Goal: Task Accomplishment & Management: Use online tool/utility

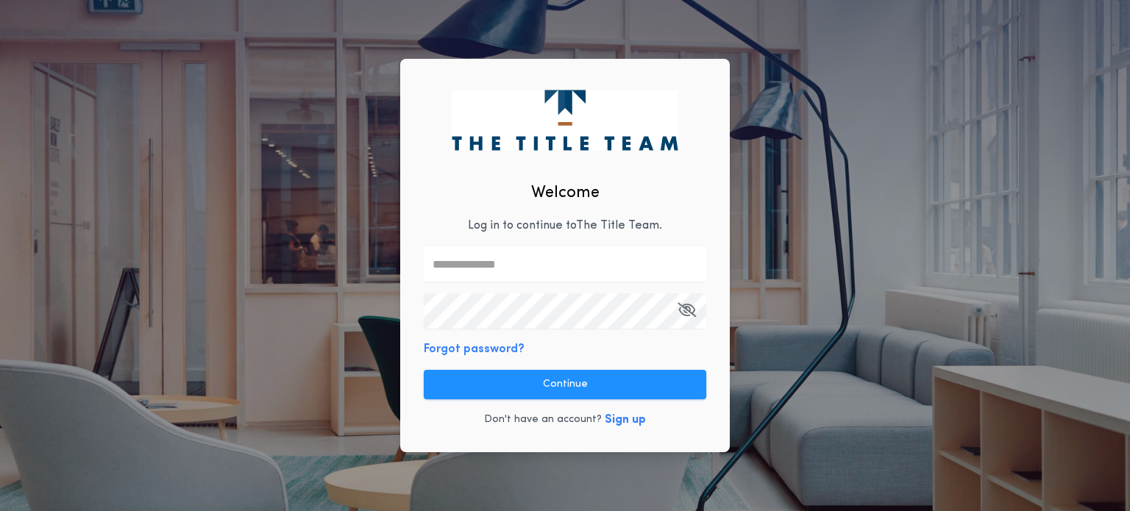
click at [456, 273] on input "text" at bounding box center [565, 263] width 282 height 35
type input "**********"
click at [691, 310] on icon "button" at bounding box center [686, 310] width 18 height 1
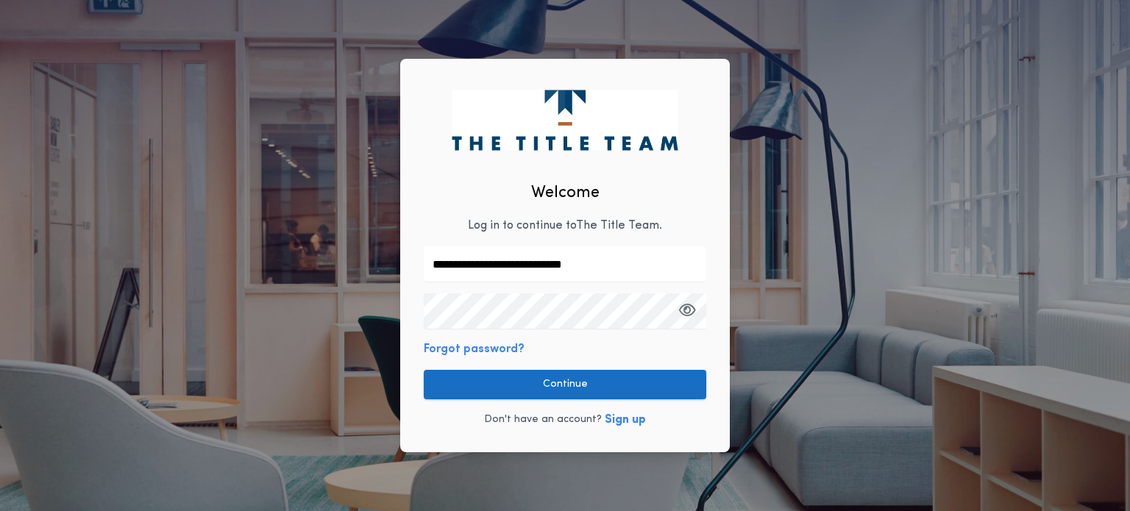
click at [598, 384] on button "Continue" at bounding box center [565, 384] width 282 height 29
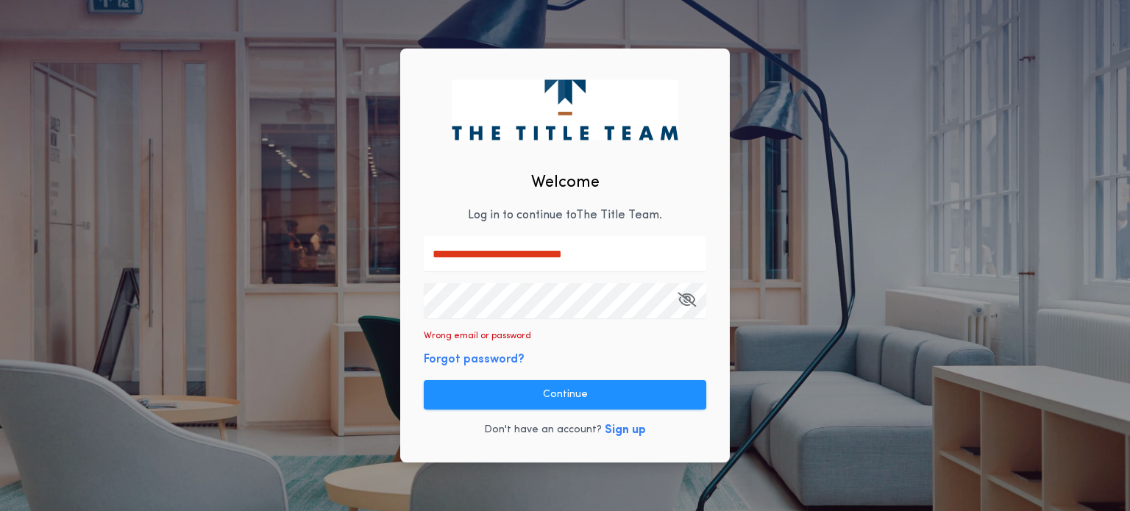
click at [688, 300] on icon "button" at bounding box center [686, 299] width 18 height 1
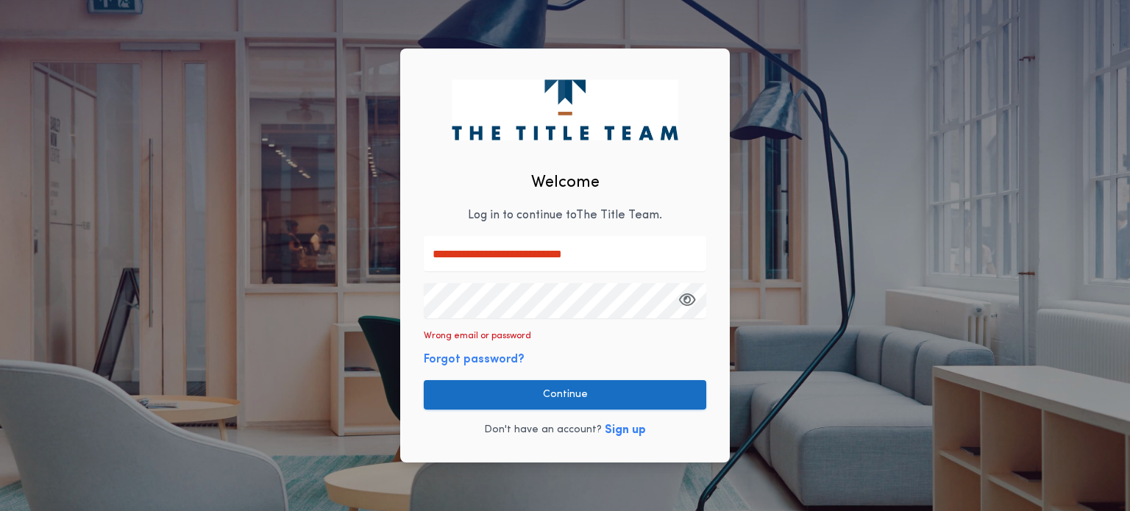
click at [590, 388] on button "Continue" at bounding box center [565, 394] width 282 height 29
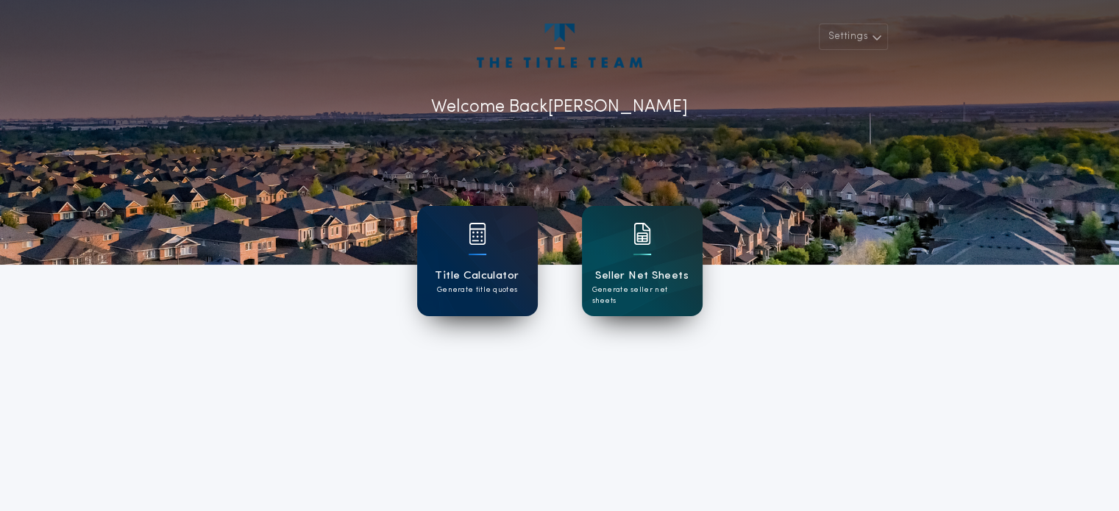
click at [488, 274] on h1 "Title Calculator" at bounding box center [477, 276] width 84 height 17
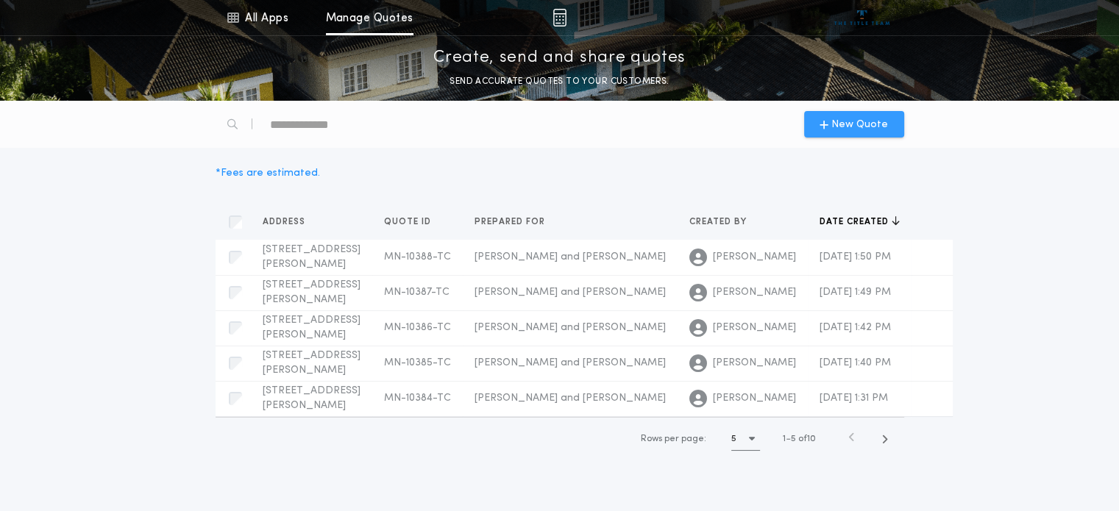
click at [845, 123] on span "New Quote" at bounding box center [859, 124] width 57 height 15
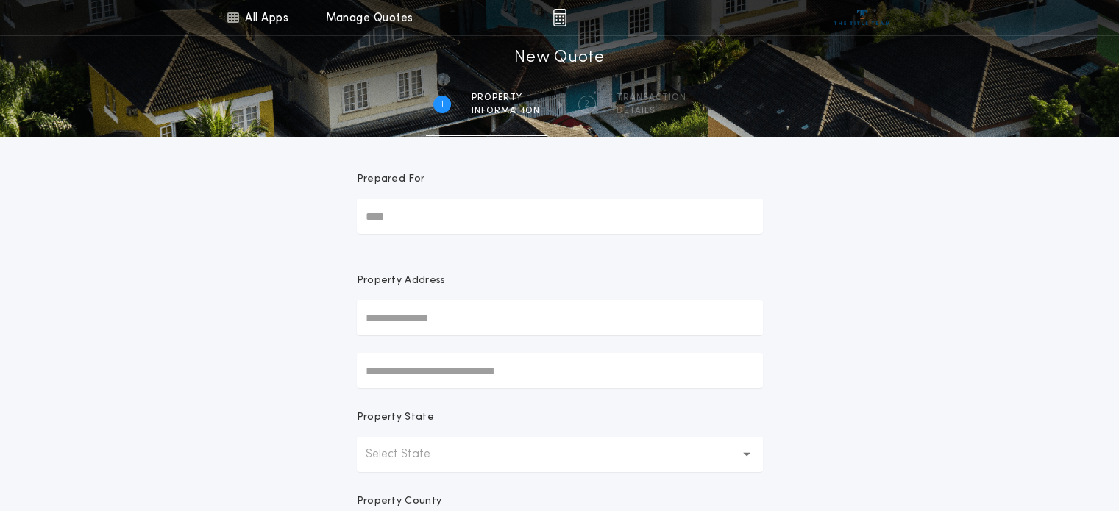
click at [413, 320] on input "text" at bounding box center [560, 317] width 406 height 35
type input "**********"
click at [434, 451] on p "Select State" at bounding box center [410, 455] width 88 height 18
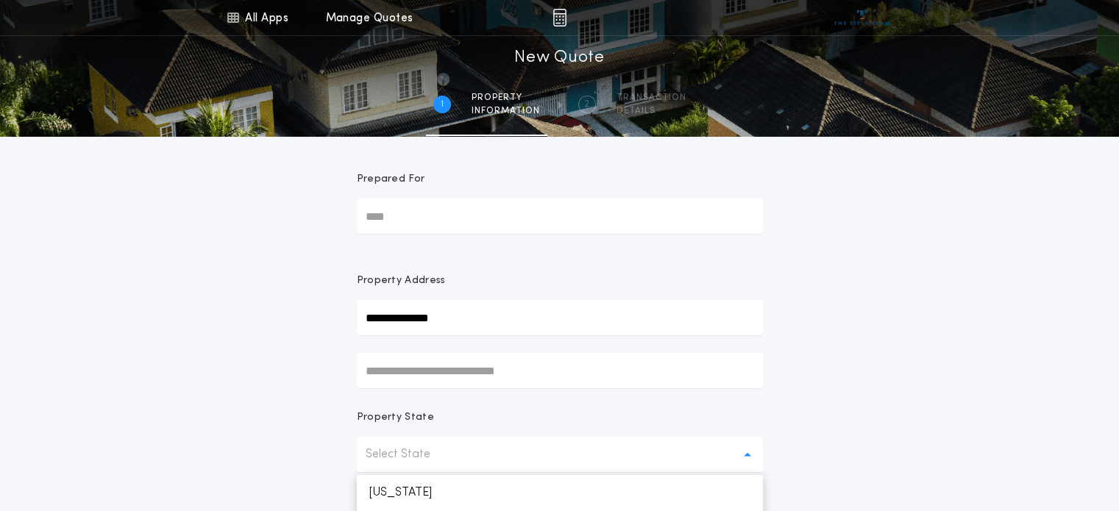
click at [434, 451] on p "Select State" at bounding box center [410, 455] width 88 height 18
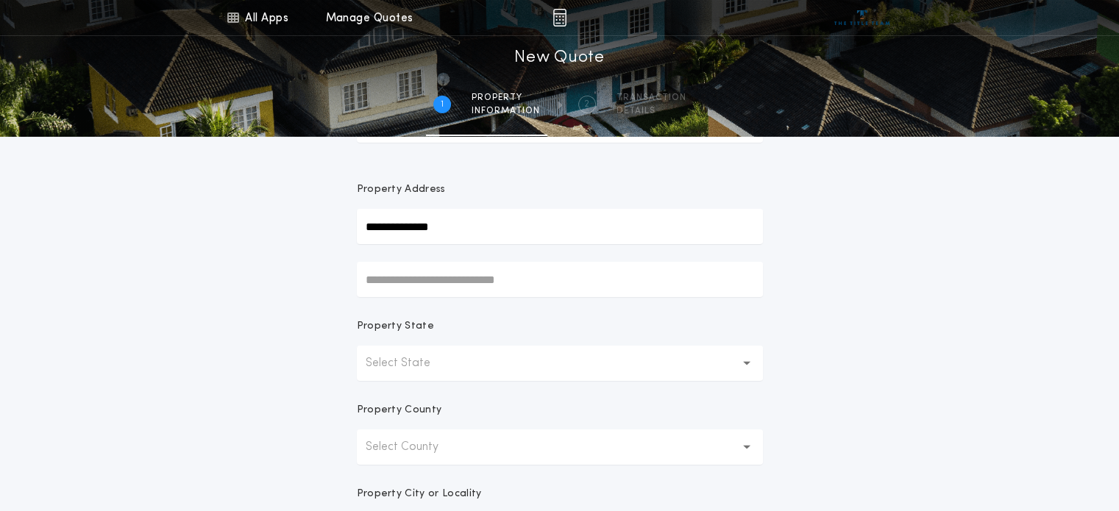
scroll to position [95, 0]
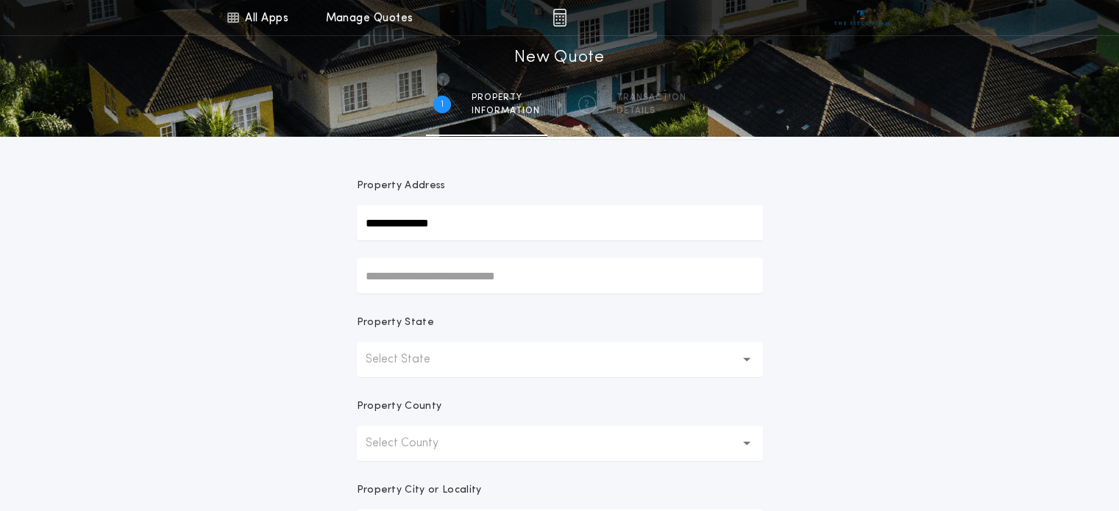
click at [750, 358] on button "Select State" at bounding box center [560, 359] width 406 height 35
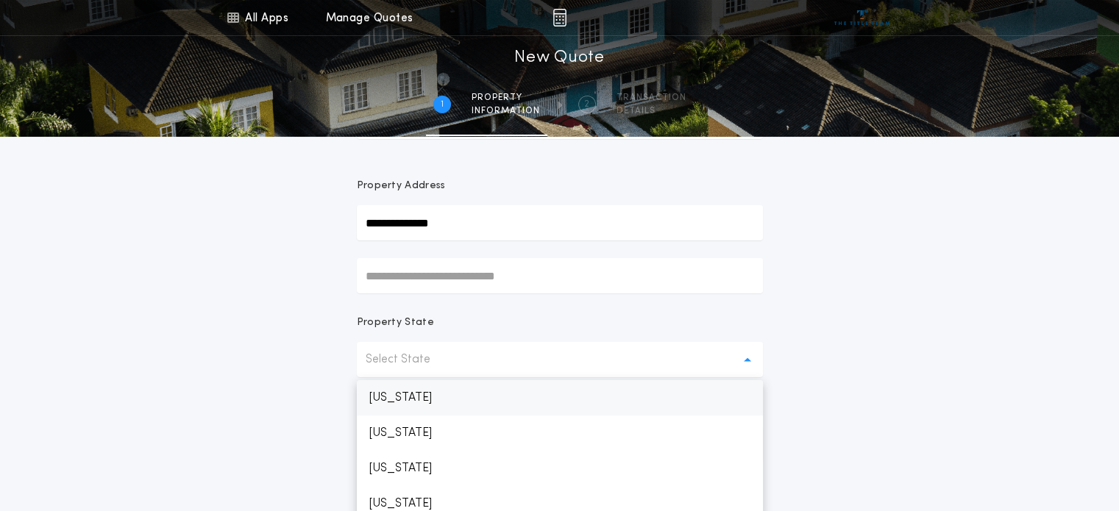
click at [619, 399] on p "[US_STATE]" at bounding box center [560, 397] width 406 height 35
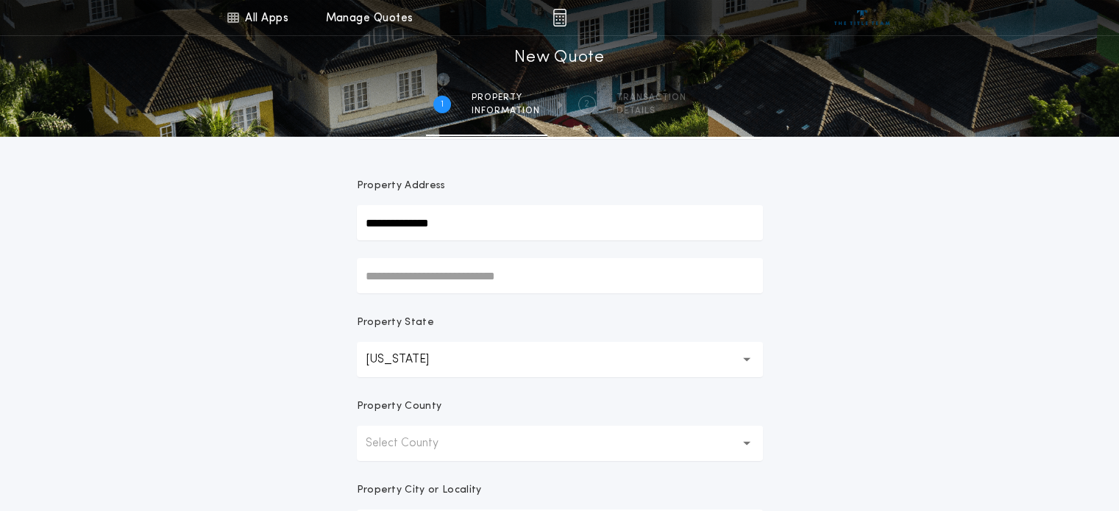
click at [600, 441] on button "Select County" at bounding box center [560, 443] width 406 height 35
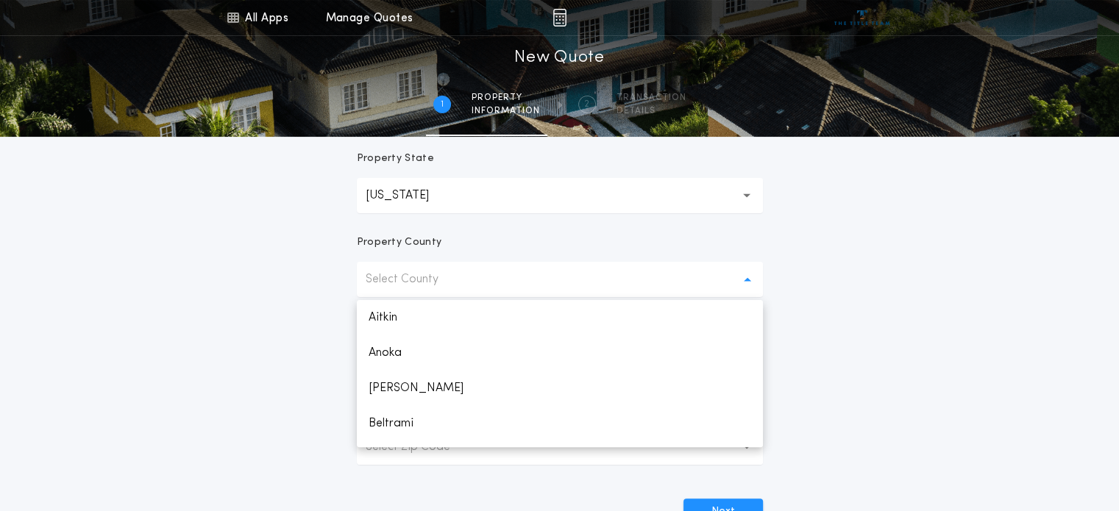
scroll to position [265, 0]
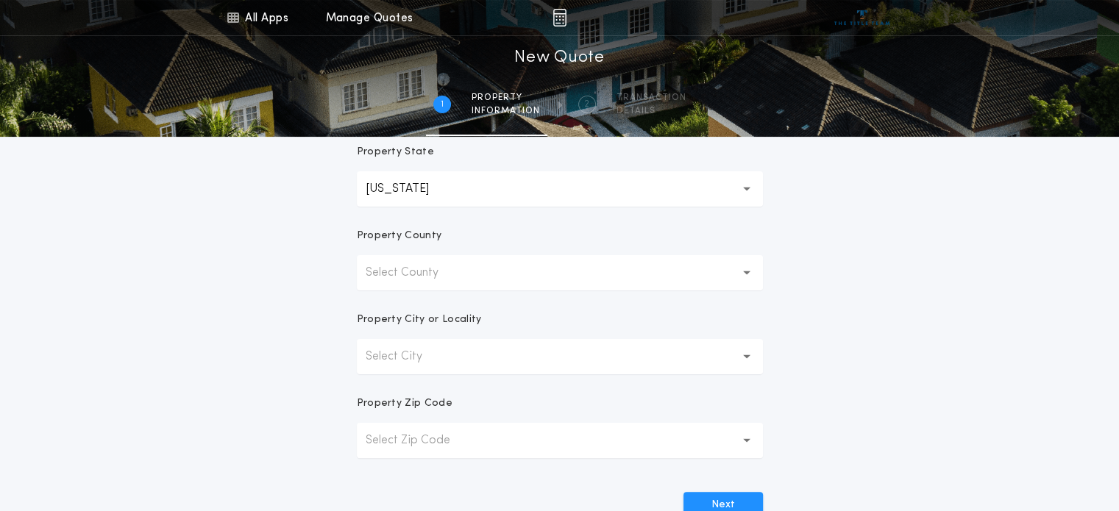
click at [748, 354] on icon "button" at bounding box center [747, 356] width 8 height 5
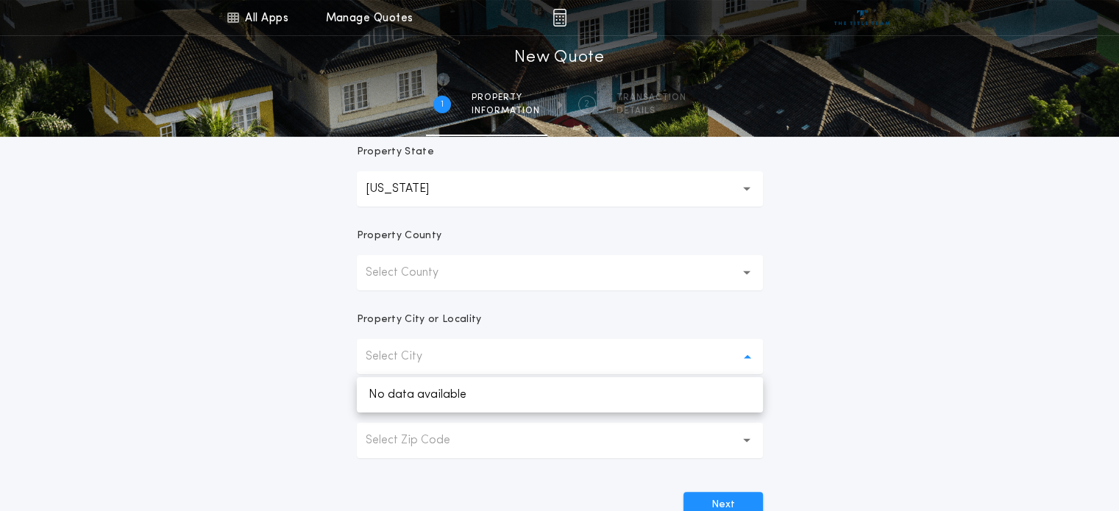
click at [752, 276] on button "Select County" at bounding box center [560, 272] width 406 height 35
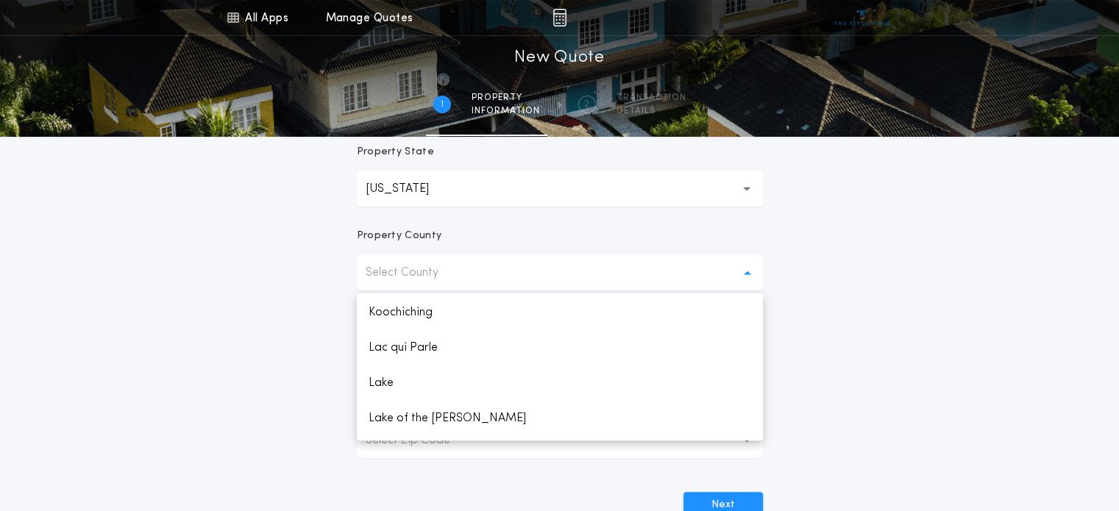
scroll to position [1298, 0]
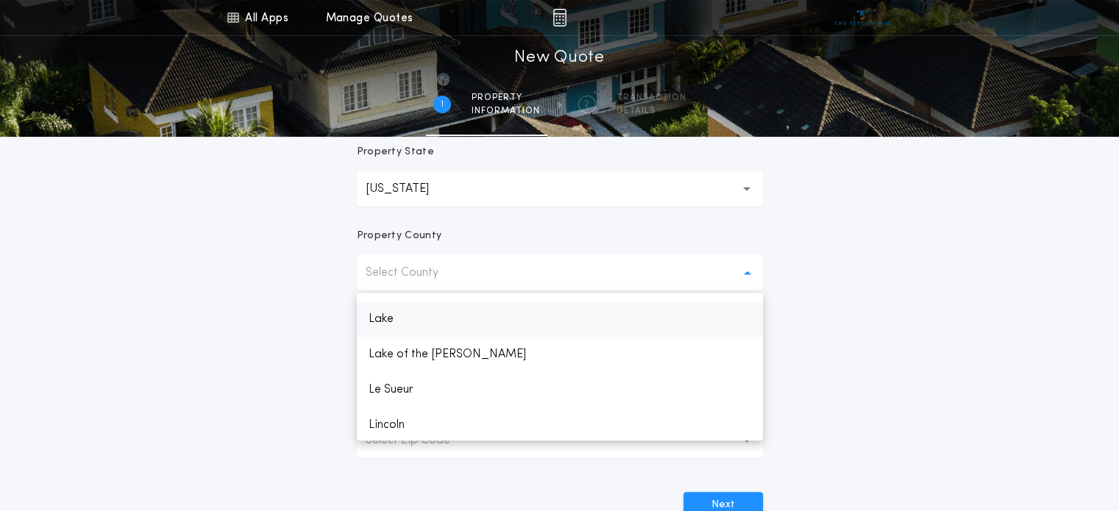
click at [400, 308] on p "Lake" at bounding box center [560, 319] width 406 height 35
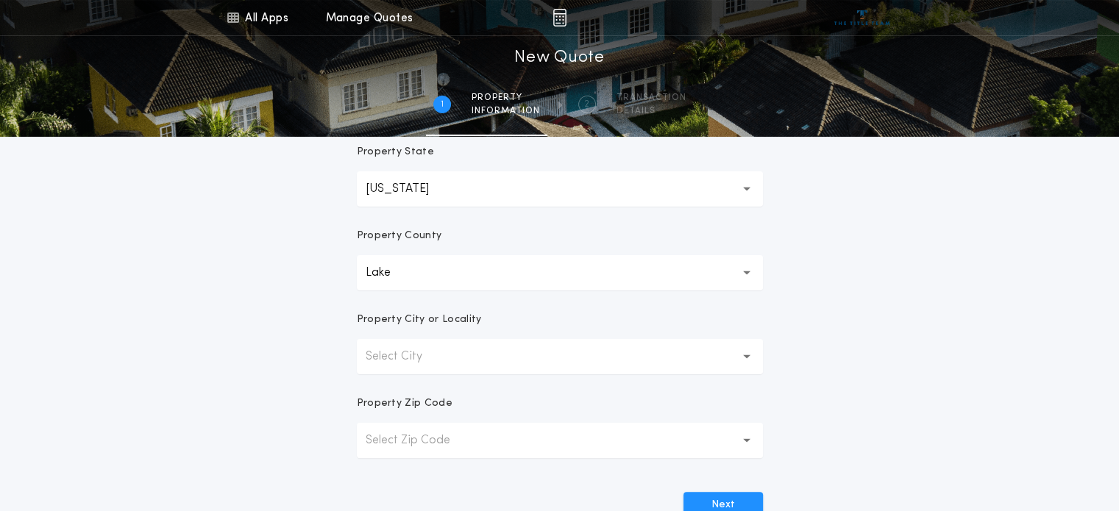
click at [744, 354] on icon "button" at bounding box center [747, 356] width 8 height 5
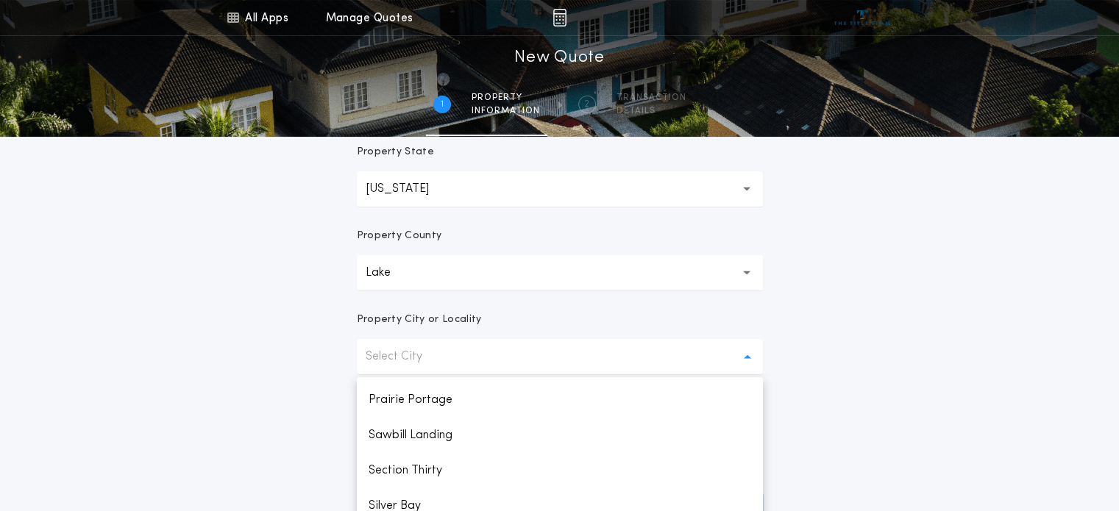
scroll to position [611, 0]
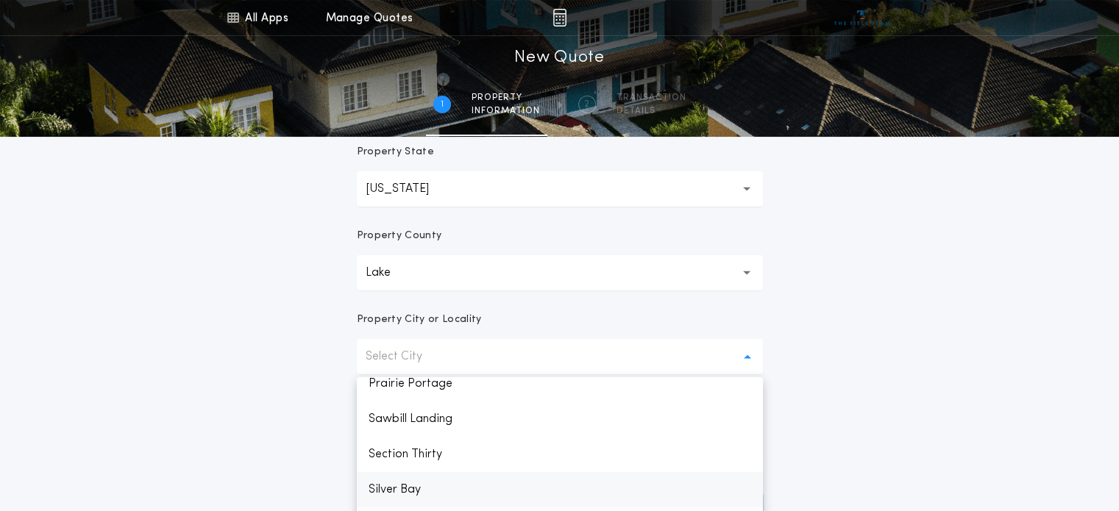
click at [568, 478] on p "Silver Bay" at bounding box center [560, 489] width 406 height 35
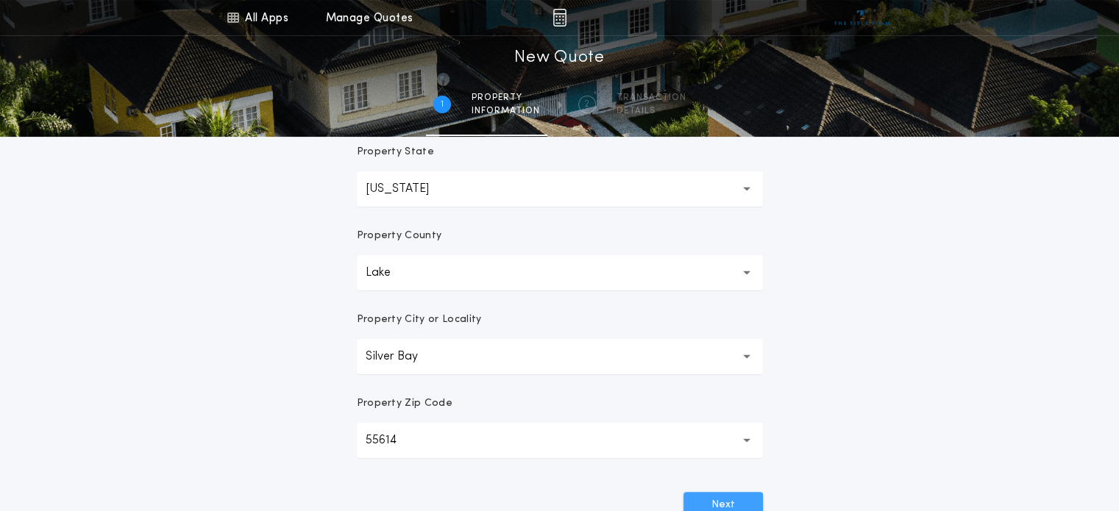
click at [697, 496] on button "Next" at bounding box center [722, 505] width 79 height 26
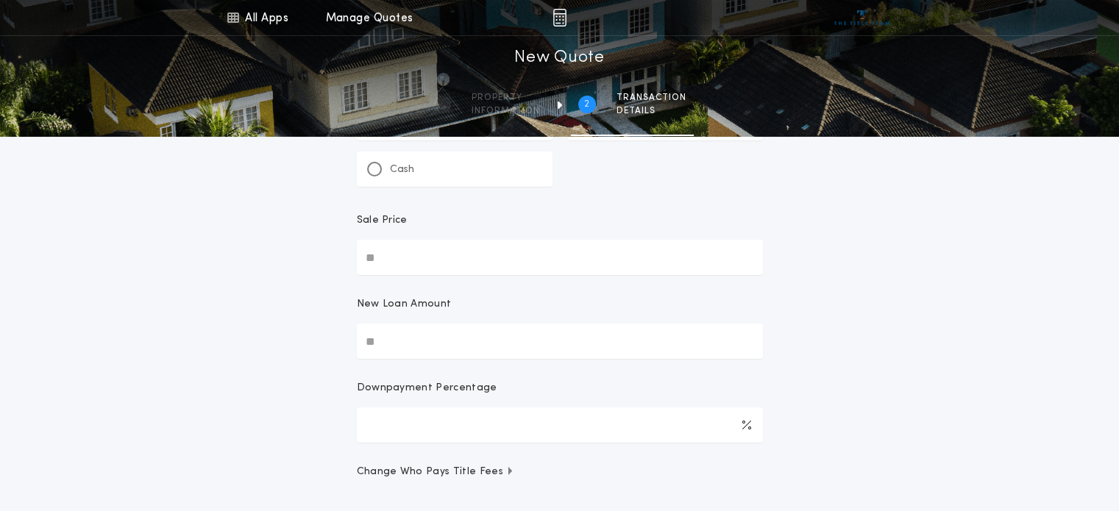
scroll to position [0, 0]
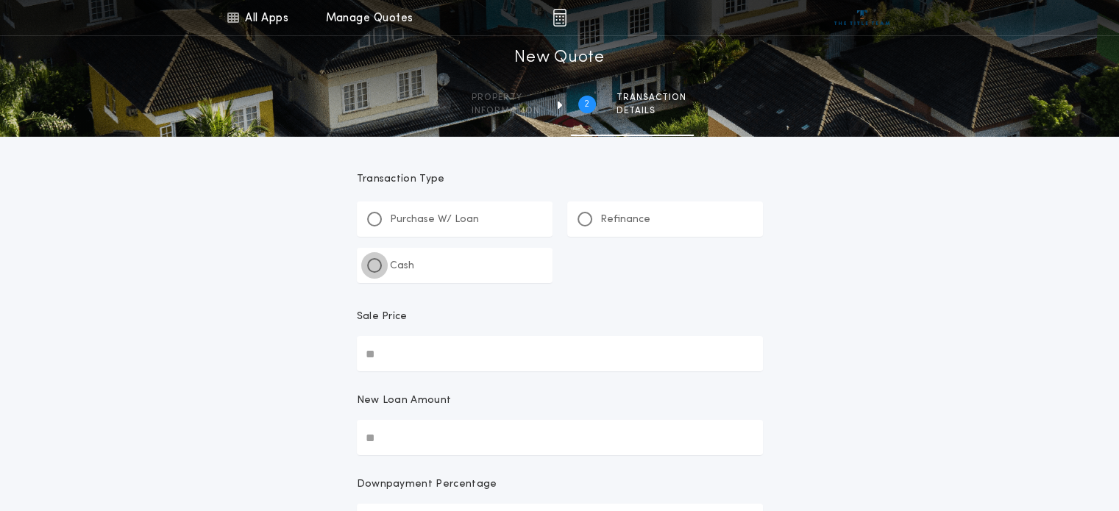
click at [375, 270] on div at bounding box center [374, 265] width 15 height 15
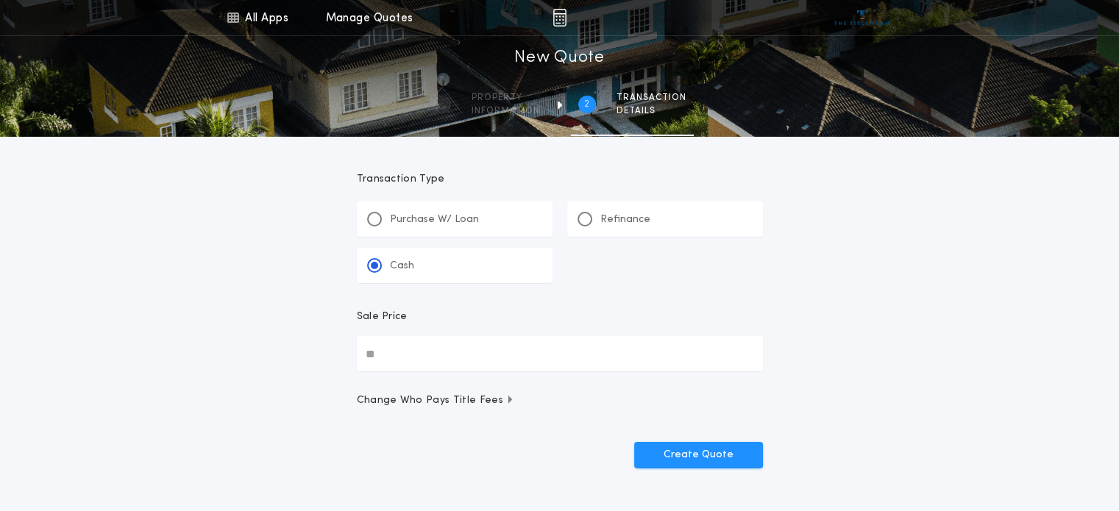
click at [384, 351] on input "Sale Price" at bounding box center [560, 353] width 406 height 35
type input "********"
click at [653, 452] on button "Create Quote" at bounding box center [698, 455] width 129 height 26
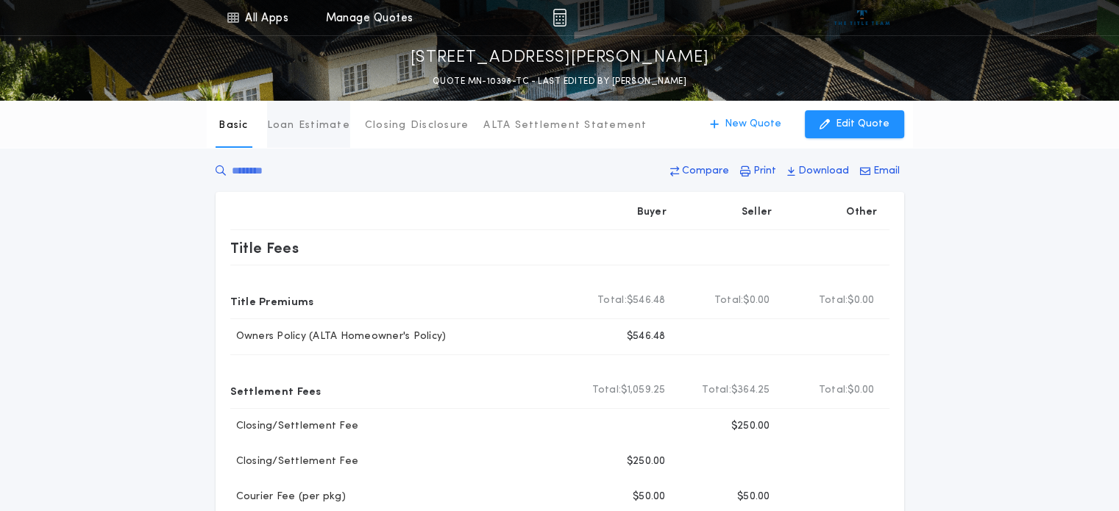
click at [321, 125] on p "Loan Estimate" at bounding box center [308, 125] width 83 height 15
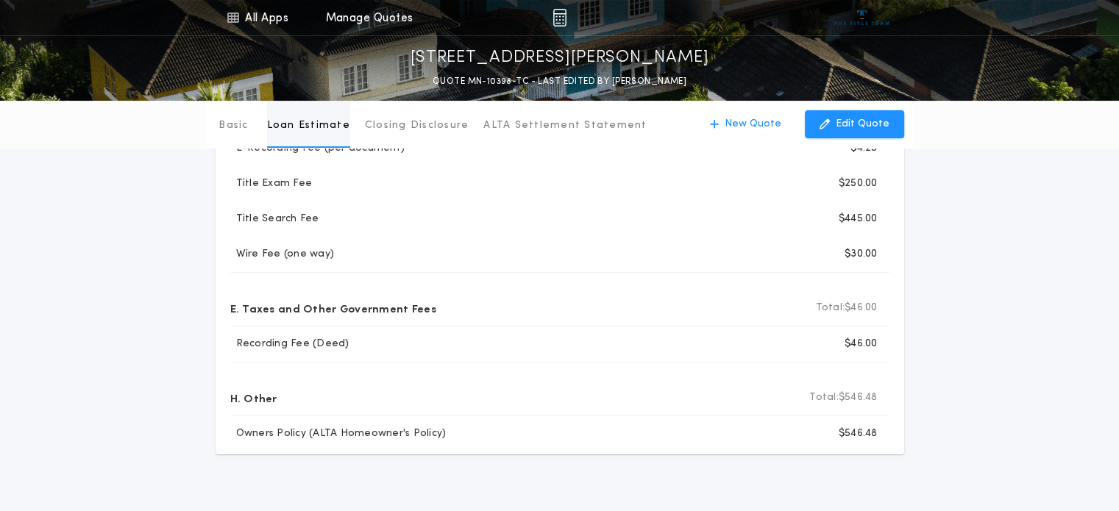
scroll to position [213, 0]
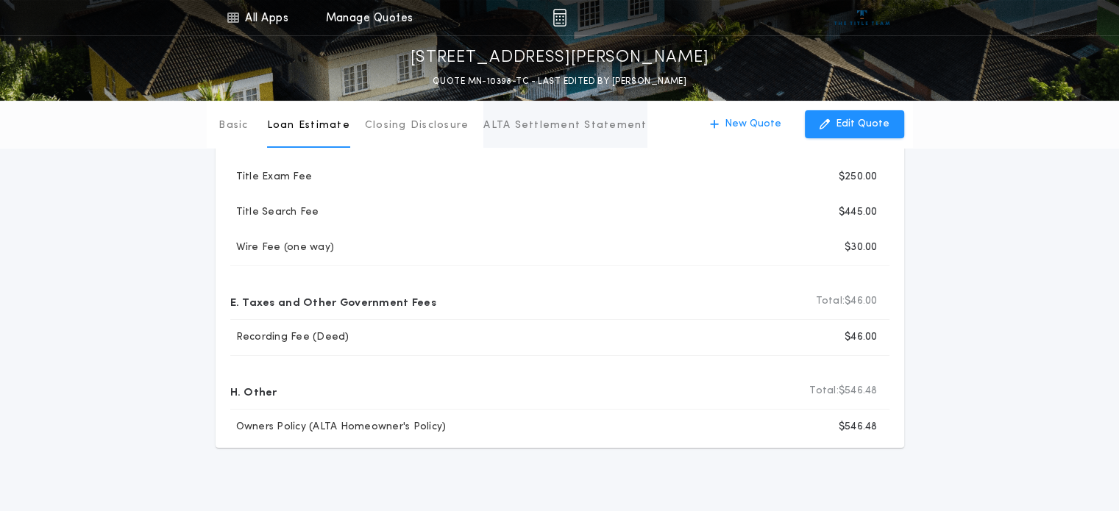
click at [523, 126] on p "ALTA Settlement Statement" at bounding box center [564, 125] width 163 height 15
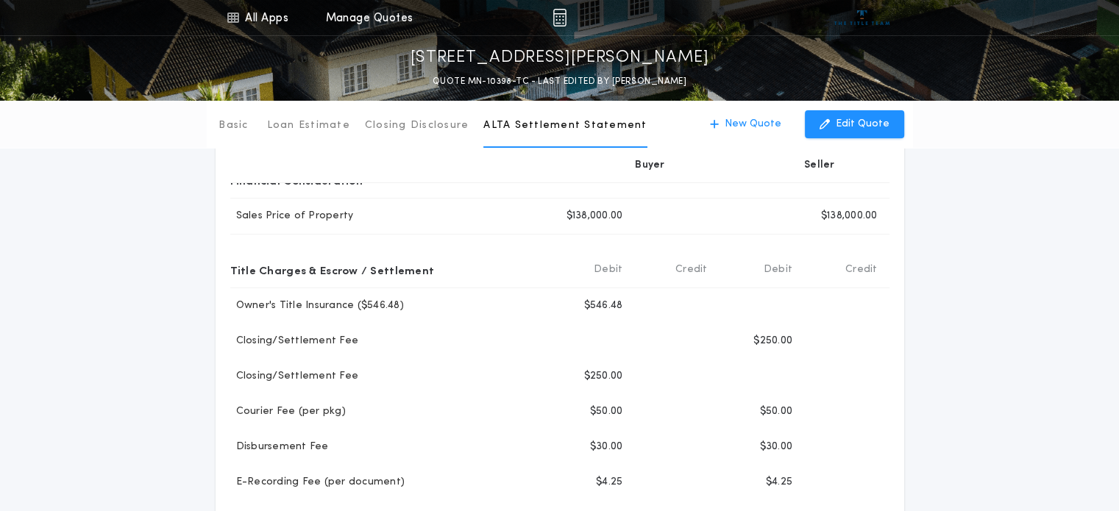
scroll to position [0, 0]
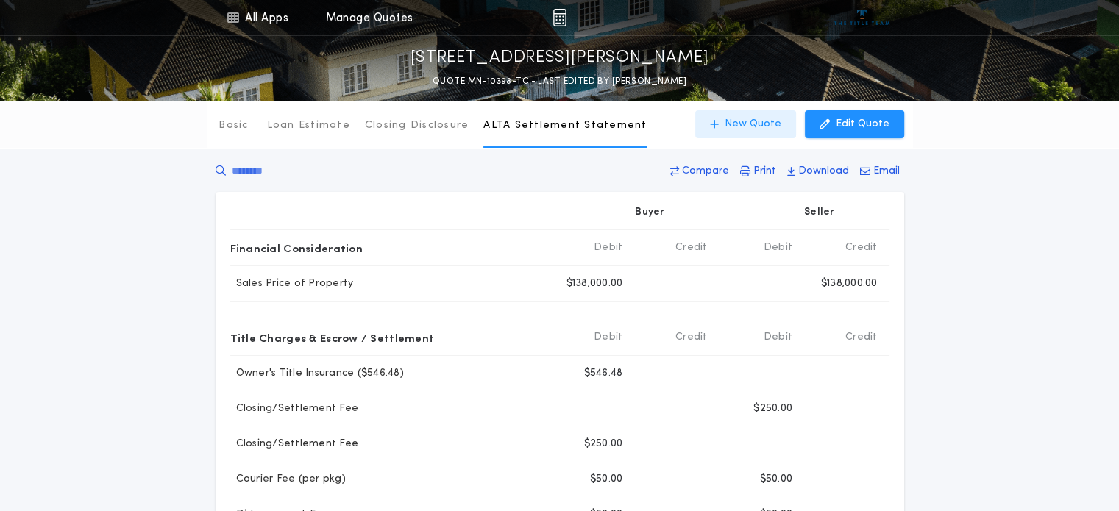
click at [750, 126] on p "New Quote" at bounding box center [752, 124] width 57 height 15
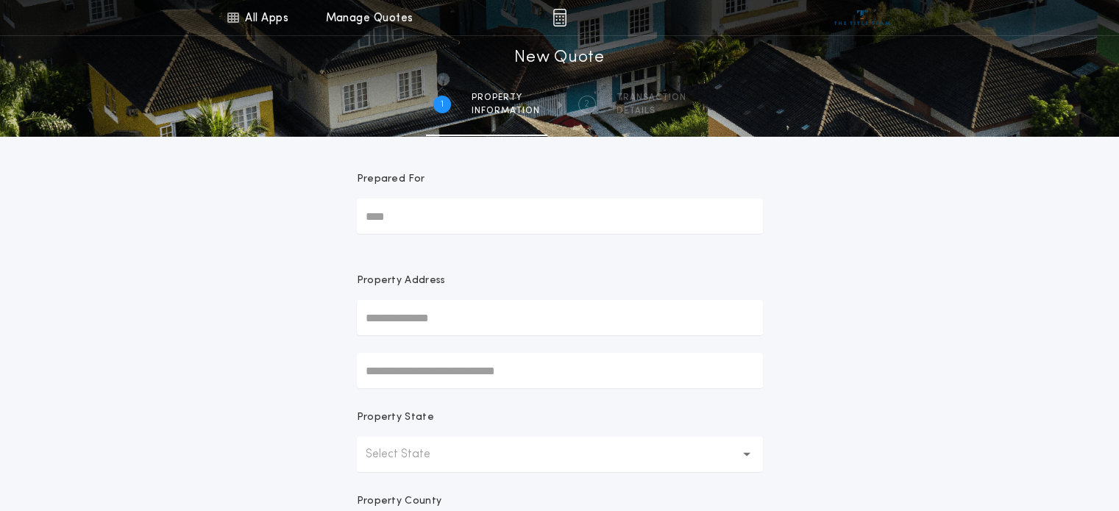
click at [421, 313] on input "text" at bounding box center [560, 317] width 406 height 35
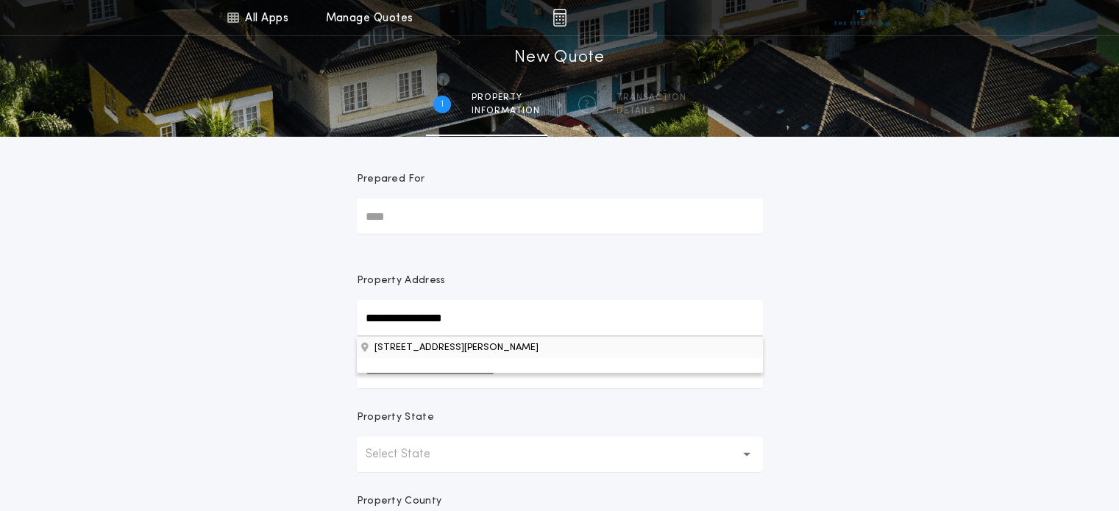
click at [455, 346] on button "[STREET_ADDRESS][PERSON_NAME]" at bounding box center [560, 347] width 406 height 22
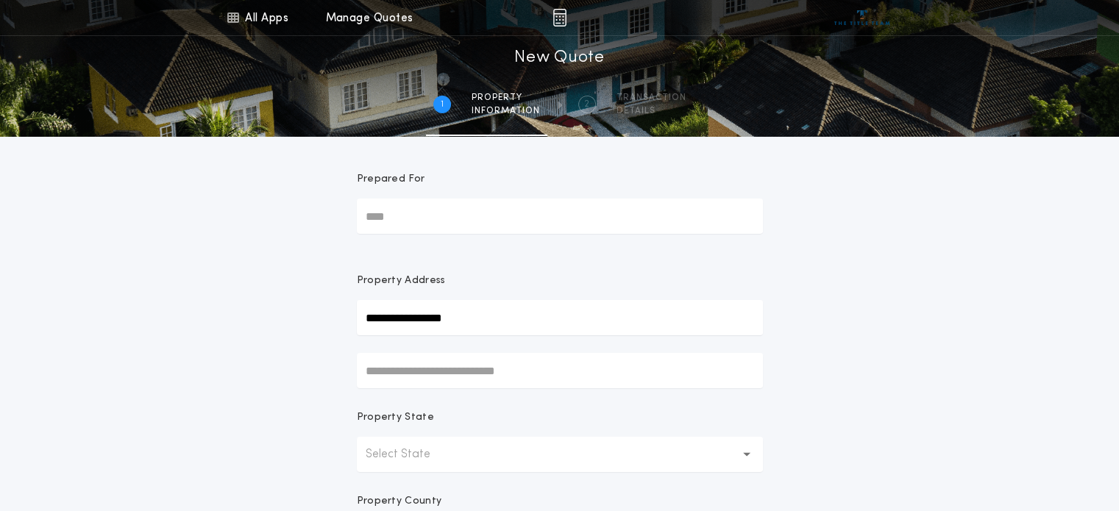
type input "**********"
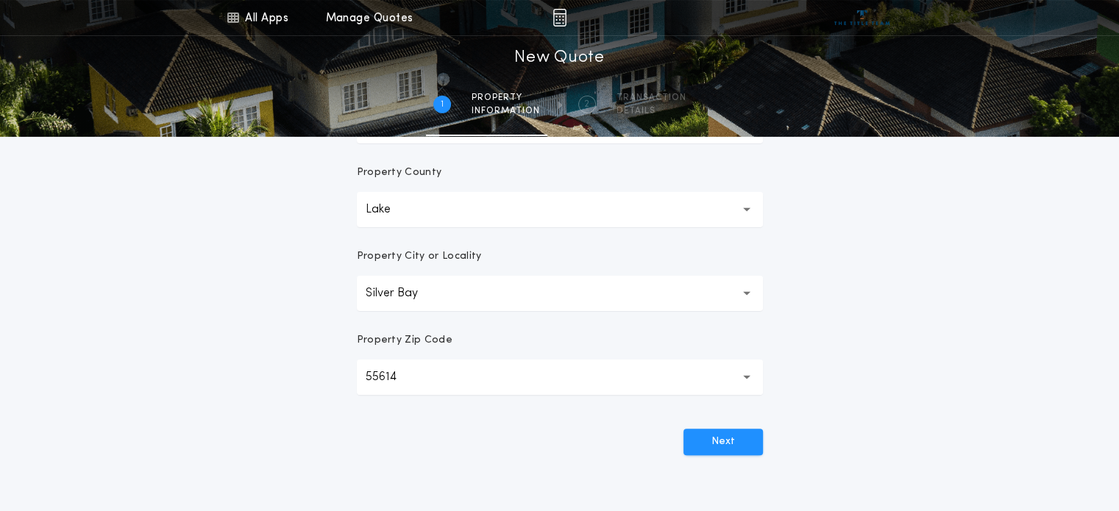
scroll to position [349, 0]
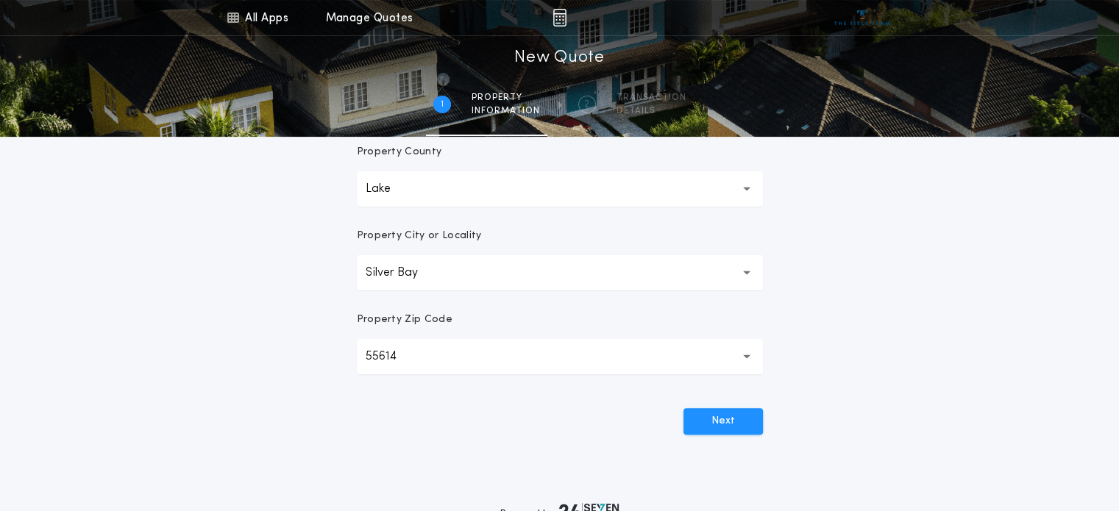
click at [731, 424] on button "Next" at bounding box center [722, 421] width 79 height 26
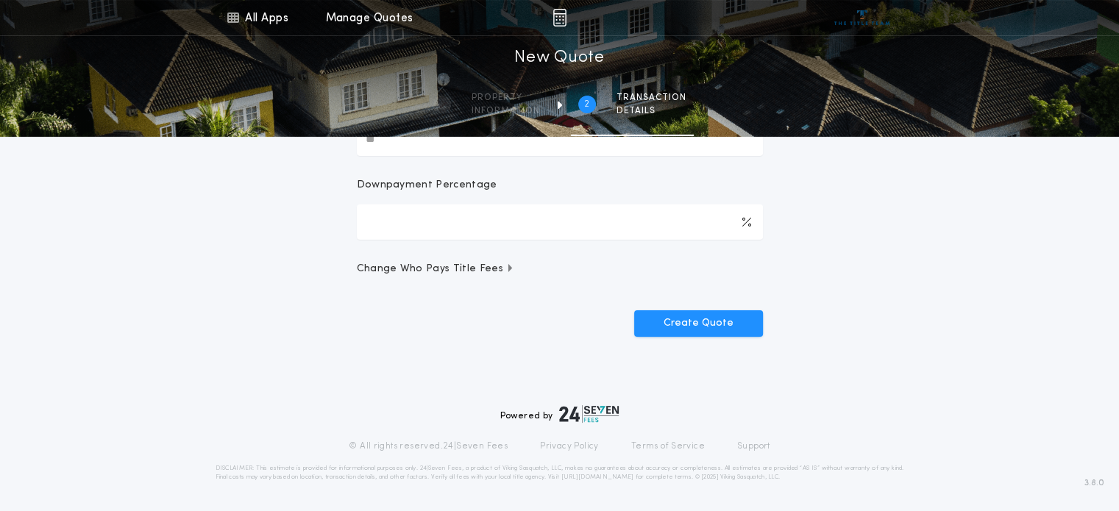
scroll to position [0, 0]
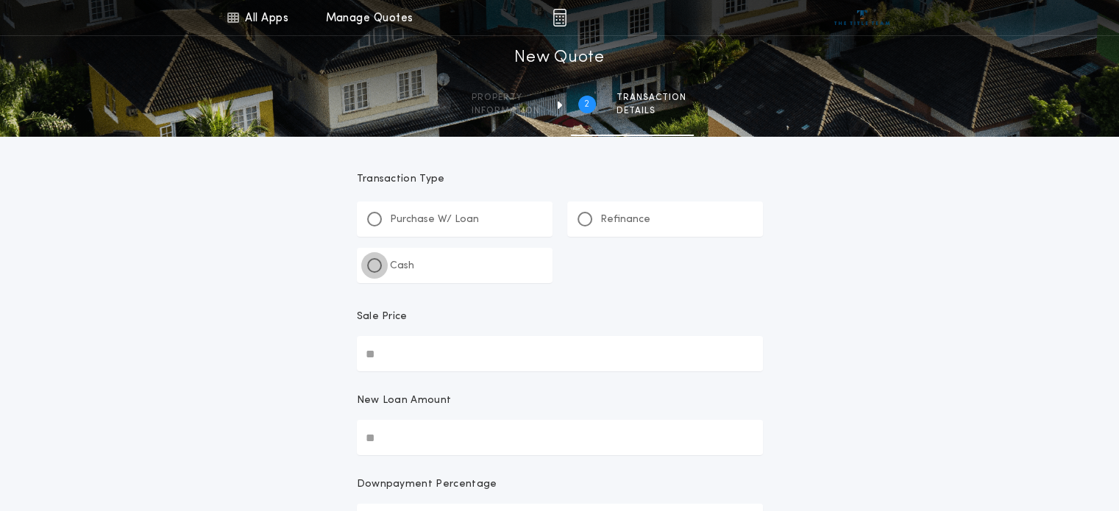
click at [374, 265] on div at bounding box center [374, 265] width 7 height 7
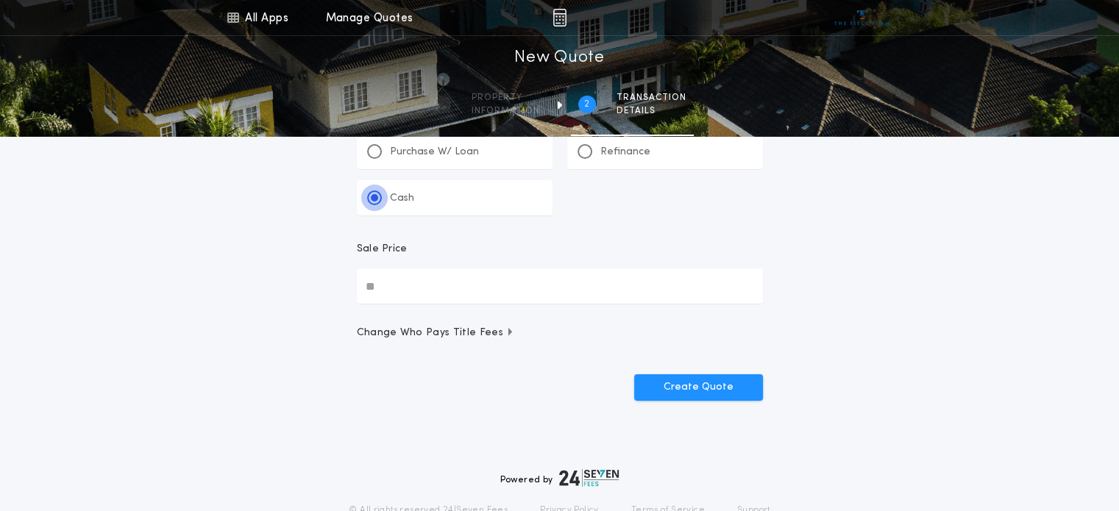
scroll to position [73, 0]
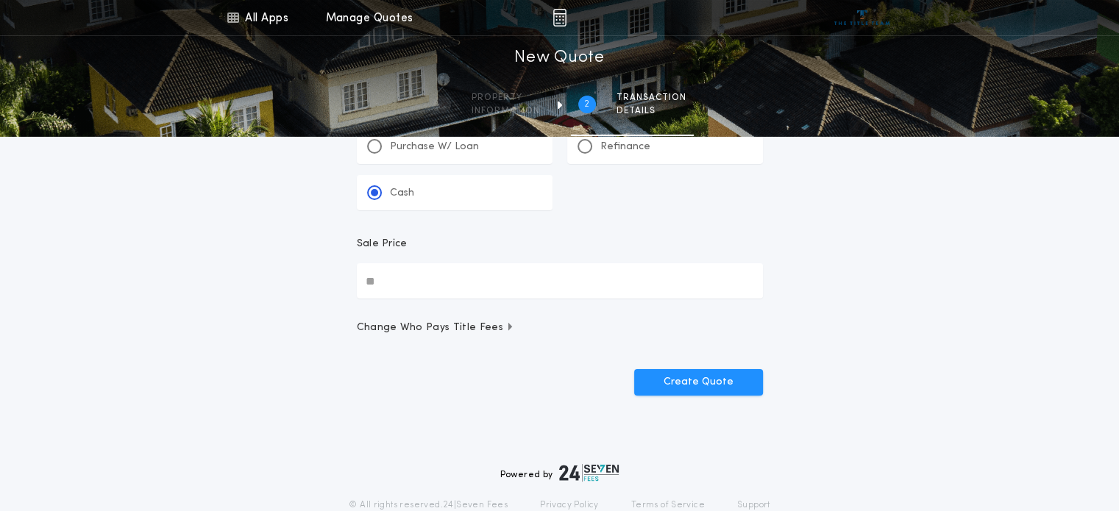
click at [515, 282] on input "Sale Price" at bounding box center [560, 280] width 406 height 35
type input "********"
click at [478, 329] on span "Change Who Pays Title Fees" at bounding box center [436, 328] width 158 height 15
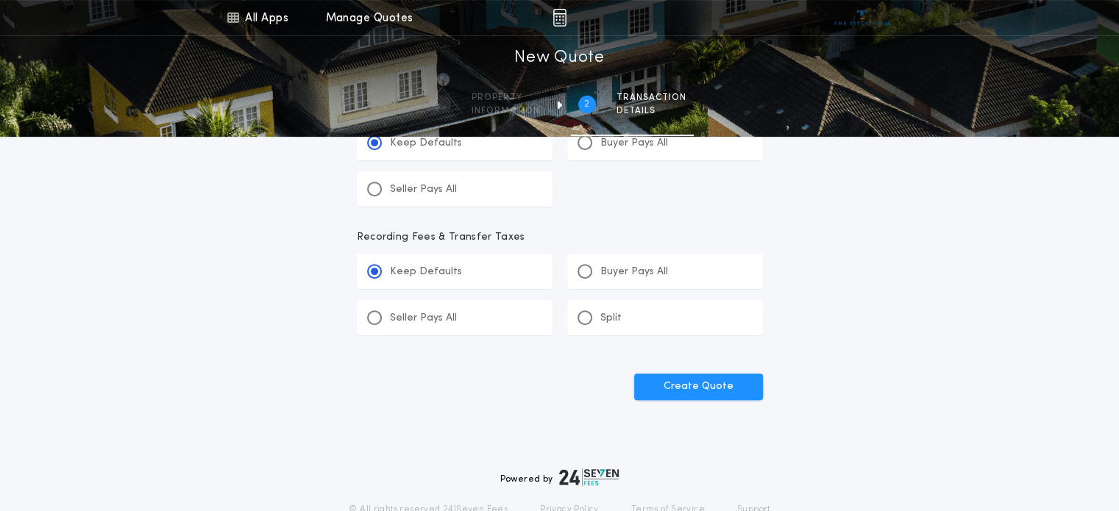
scroll to position [582, 0]
click at [702, 391] on button "Create Quote" at bounding box center [698, 386] width 129 height 26
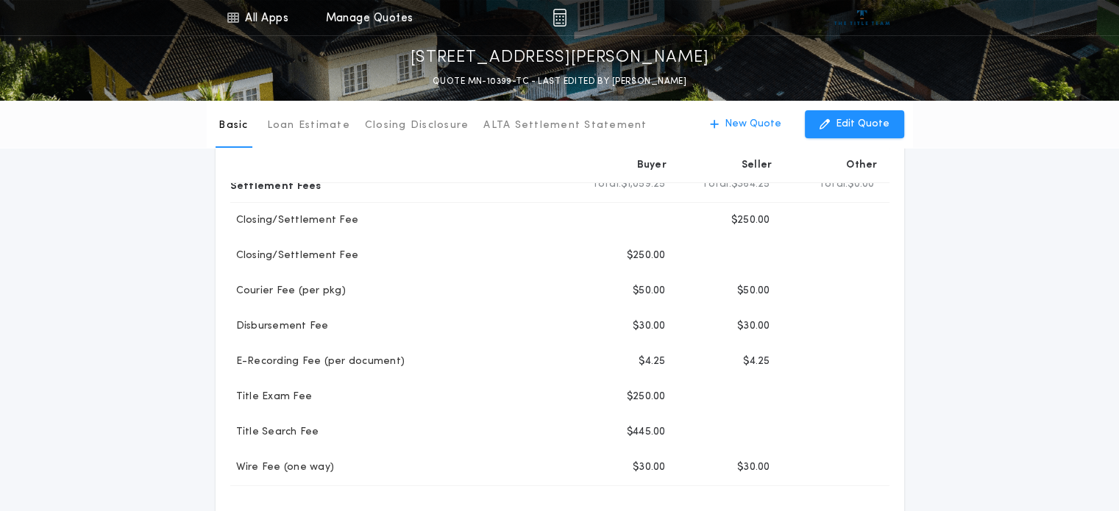
scroll to position [203, 0]
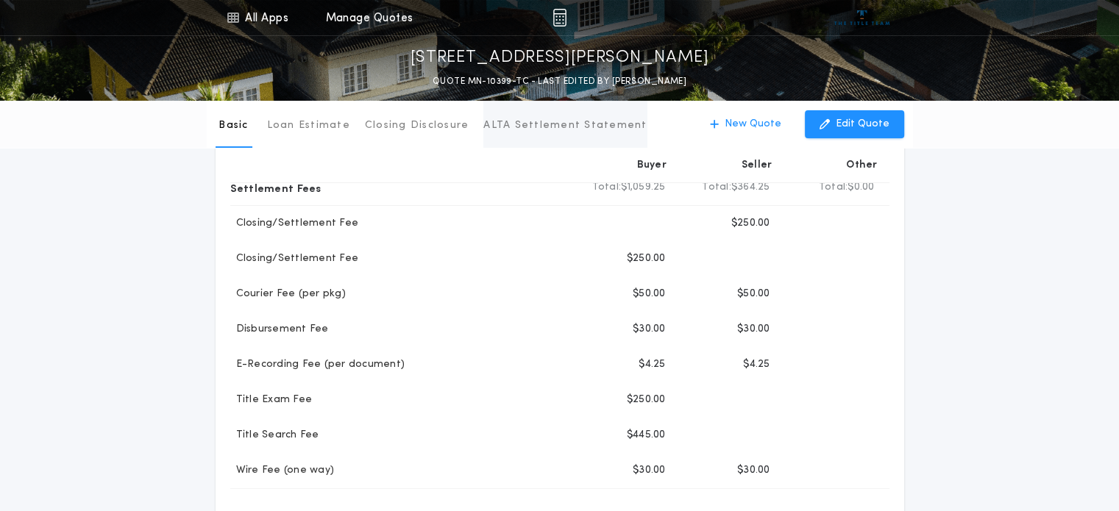
click at [571, 129] on p "ALTA Settlement Statement" at bounding box center [564, 125] width 163 height 15
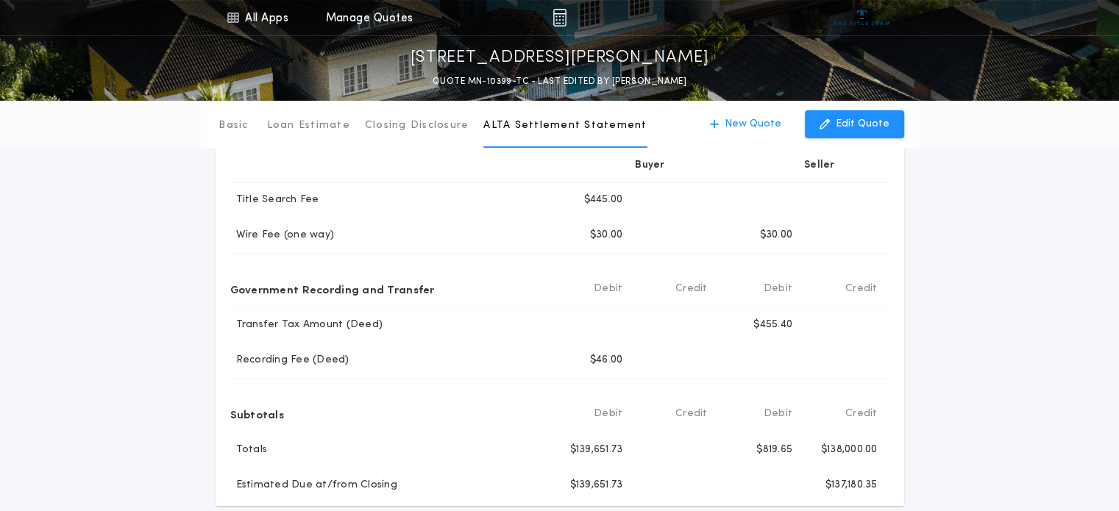
scroll to position [432, 0]
